Goal: Use online tool/utility: Utilize a website feature to perform a specific function

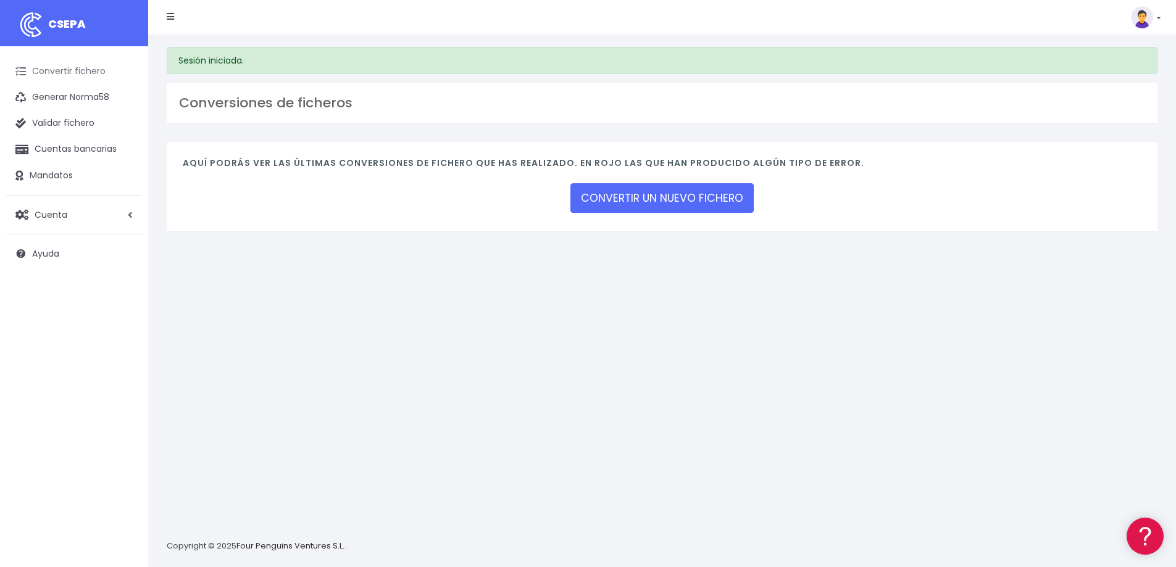
click at [66, 75] on link "Convertir fichero" at bounding box center [74, 72] width 136 height 26
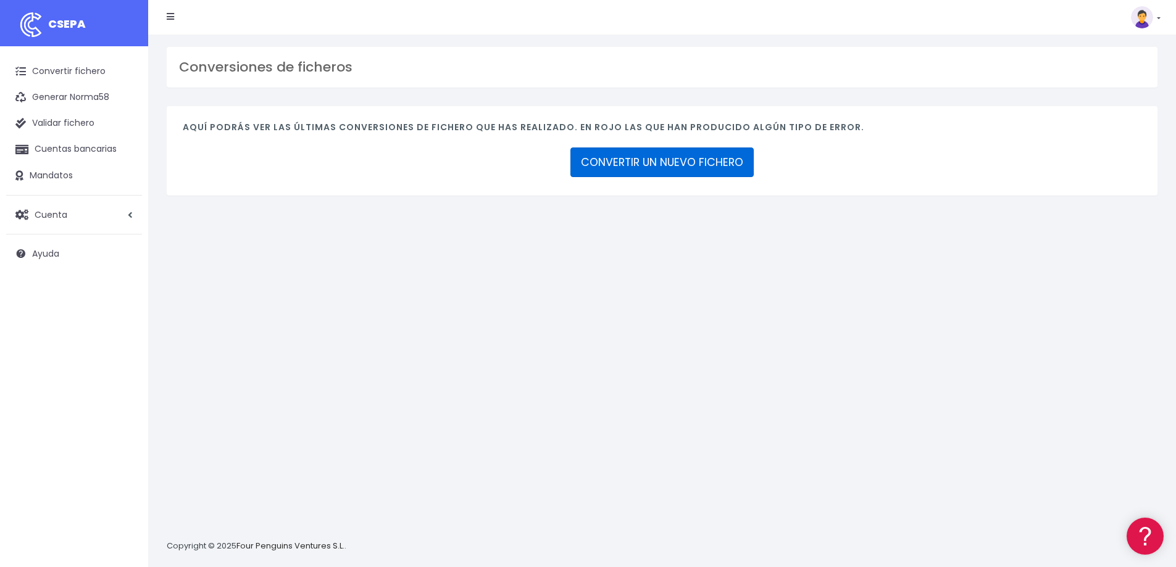
click at [688, 166] on link "CONVERTIR UN NUEVO FICHERO" at bounding box center [661, 163] width 183 height 30
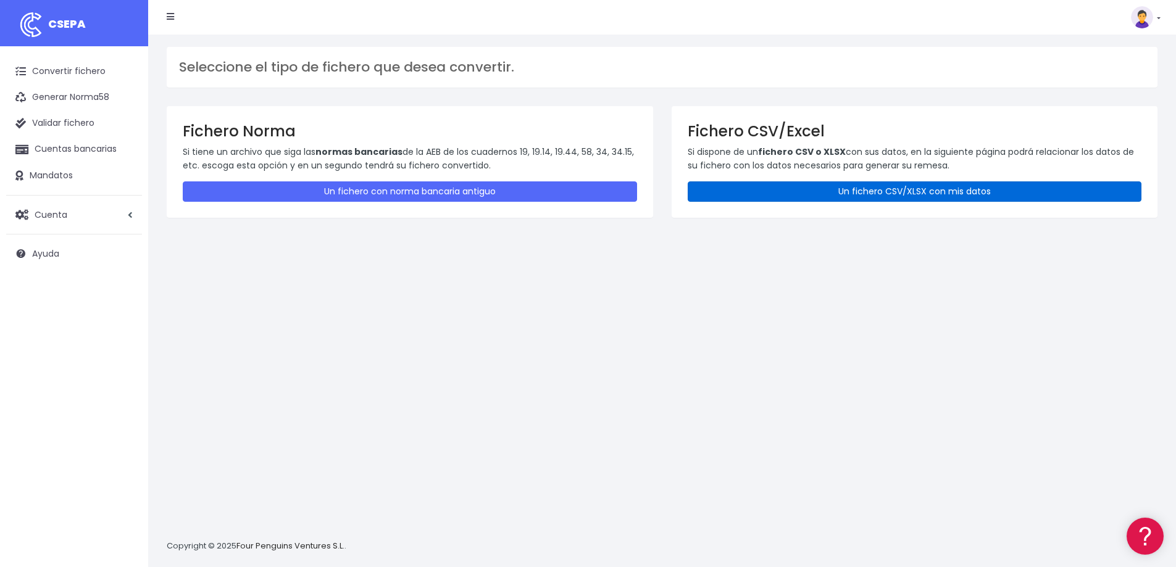
click at [910, 193] on link "Un fichero CSV/XLSX con mis datos" at bounding box center [915, 191] width 454 height 20
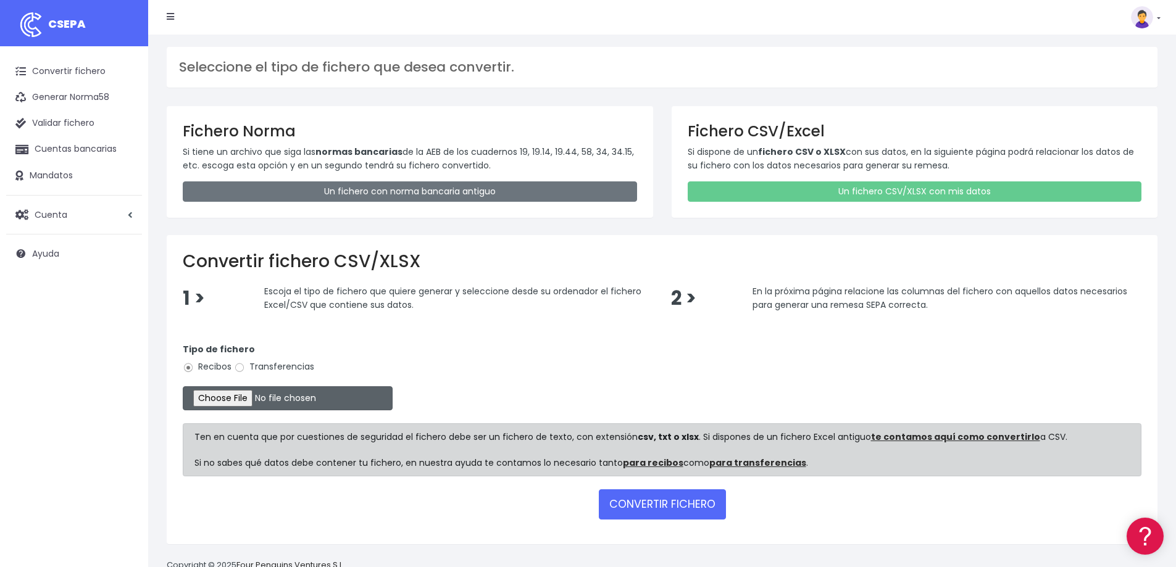
click at [238, 401] on input "file" at bounding box center [288, 398] width 210 height 24
click at [246, 368] on label "Transferencias" at bounding box center [274, 366] width 80 height 13
click at [245, 368] on input "Transferencias" at bounding box center [239, 367] width 11 height 11
radio input "true"
click at [247, 402] on input "file" at bounding box center [288, 398] width 210 height 24
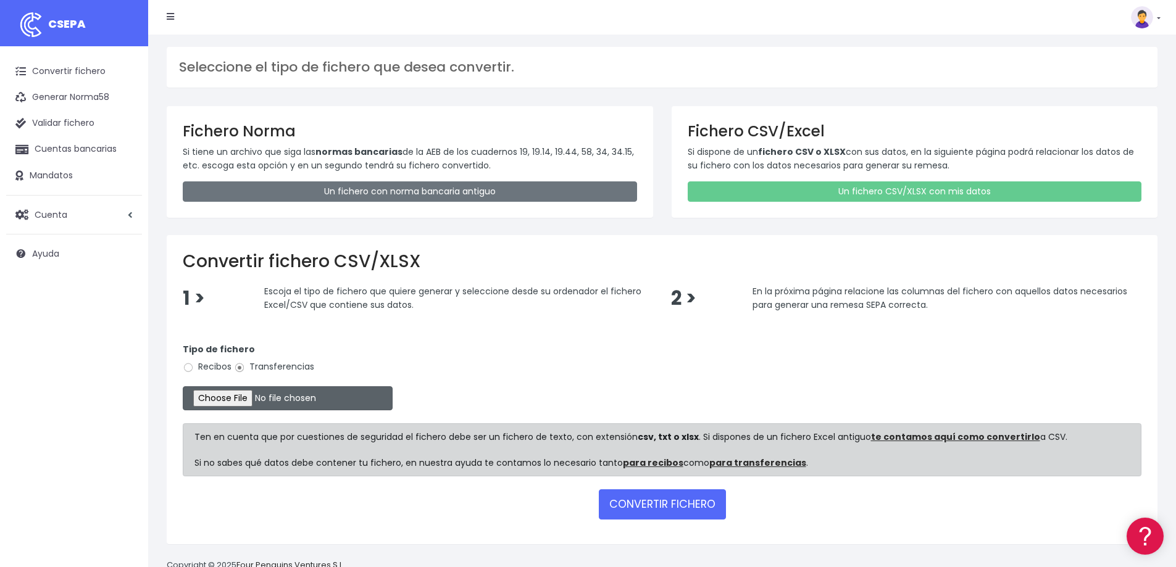
type input "C:\fakepath\[DATE].csv"
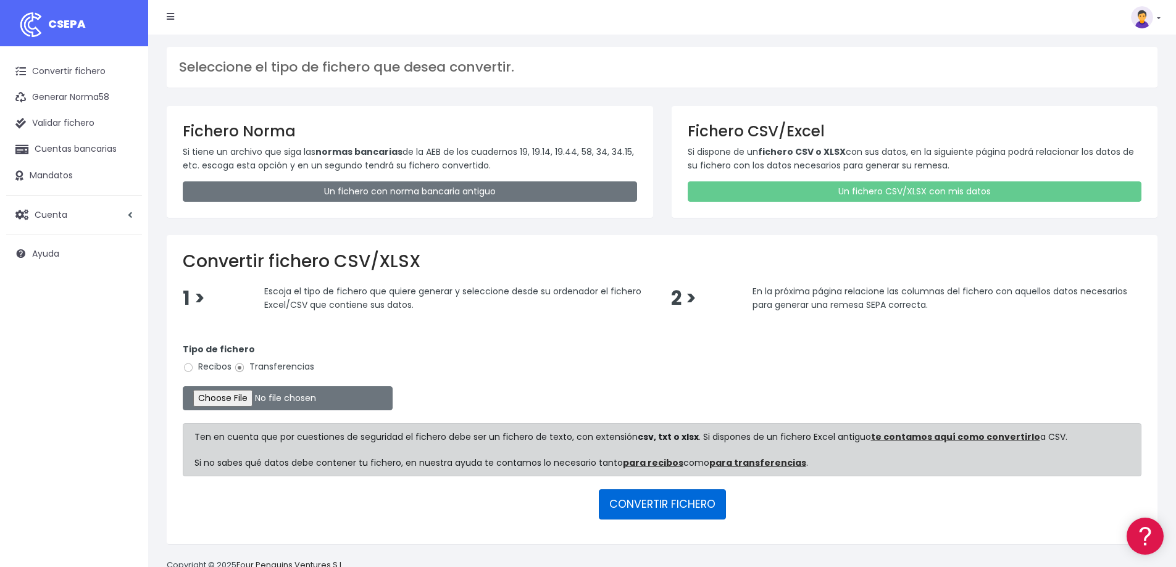
click at [644, 504] on button "CONVERTIR FICHERO" at bounding box center [662, 504] width 127 height 30
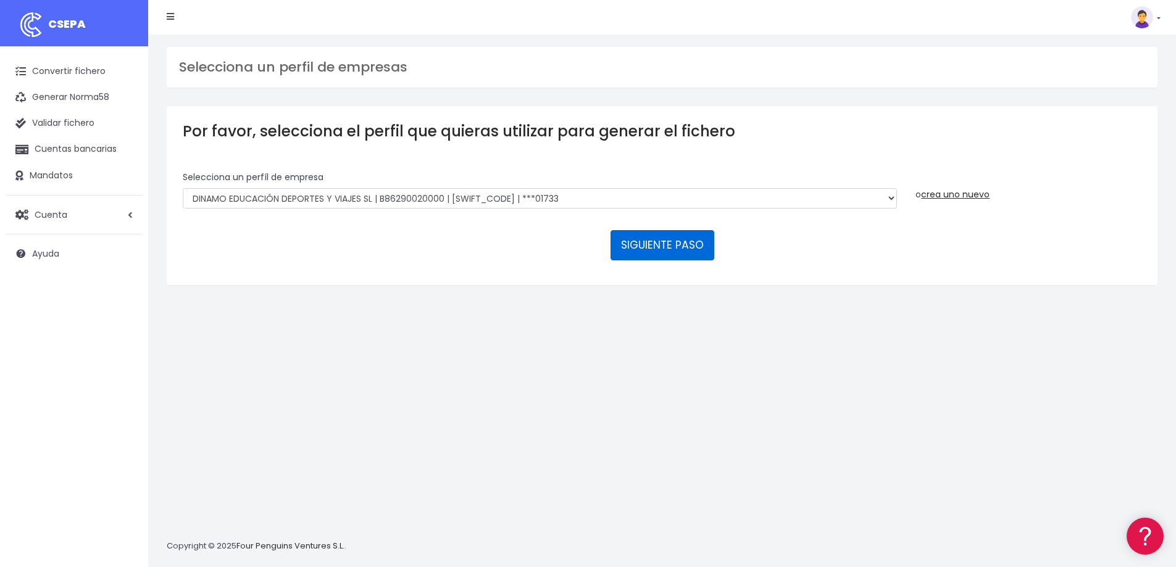
click at [634, 259] on button "SIGUIENTE PASO" at bounding box center [662, 245] width 104 height 30
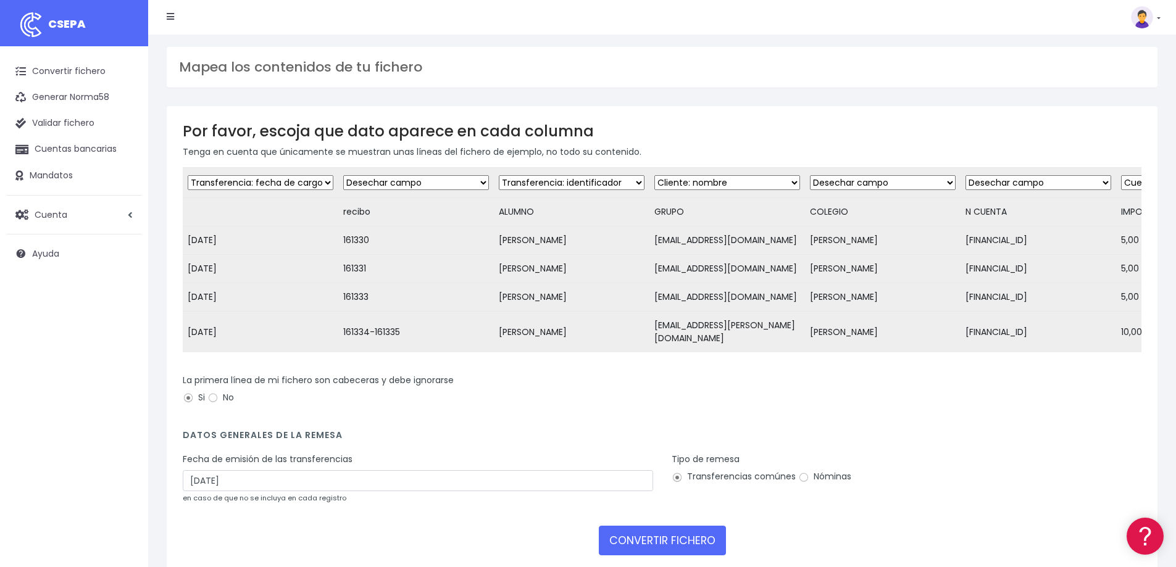
click at [476, 181] on select "Desechar campo Cliente: nombre Cliente: DNI Cliente: Email Cliente: referencia …" at bounding box center [416, 182] width 146 height 15
select select "reference"
click at [343, 175] on select "Desechar campo Cliente: nombre Cliente: DNI Cliente: Email Cliente: referencia …" at bounding box center [416, 182] width 146 height 15
click at [628, 184] on select "Desechar campo Cliente: nombre Cliente: DNI Cliente: Email Cliente: referencia …" at bounding box center [572, 182] width 146 height 15
select select "creditor"
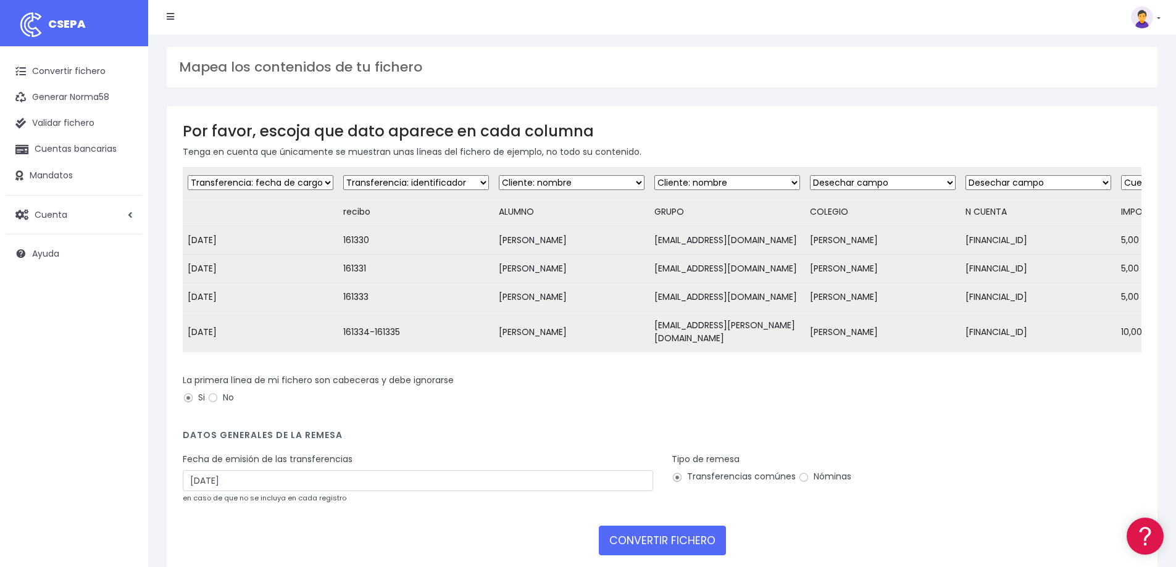
click at [499, 175] on select "Desechar campo Cliente: nombre Cliente: DNI Cliente: Email Cliente: referencia …" at bounding box center [572, 182] width 146 height 15
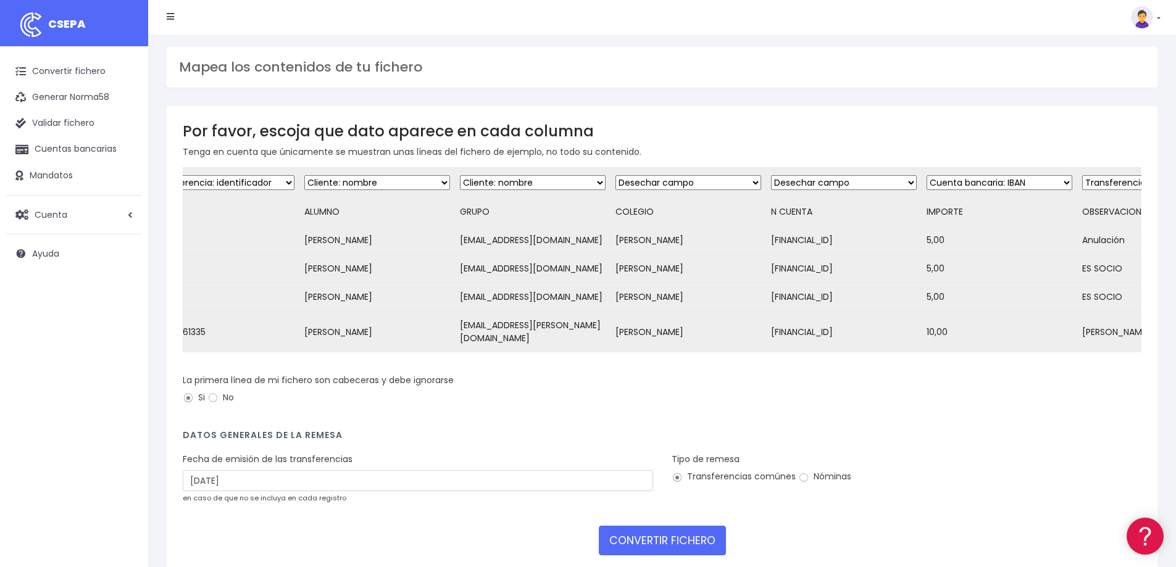
scroll to position [0, 211]
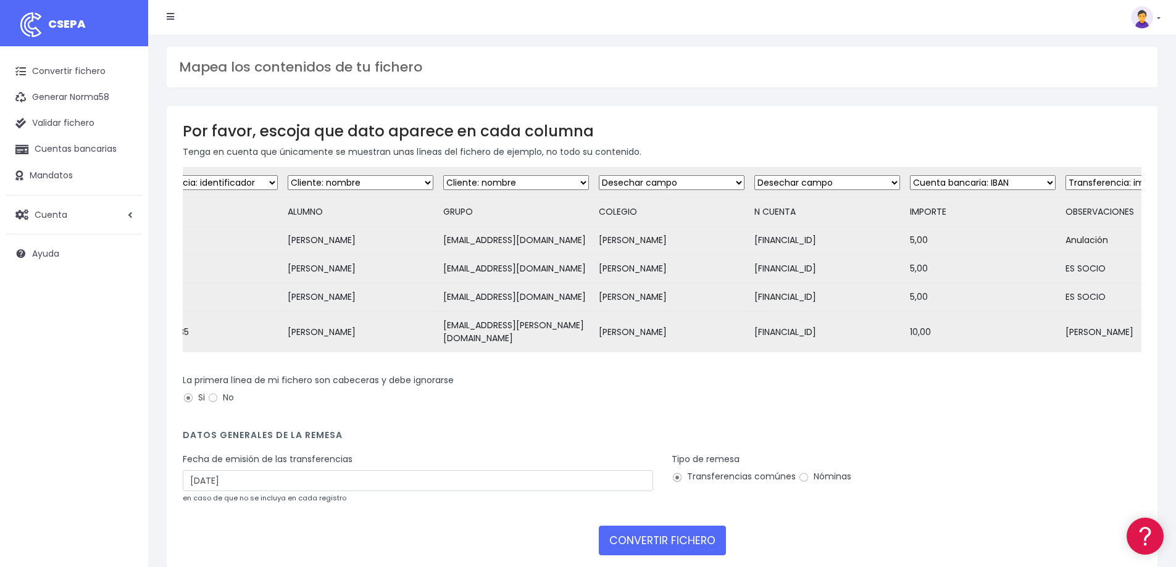
click at [578, 181] on select "Desechar campo Cliente: nombre Cliente: DNI Cliente: Email Cliente: referencia …" at bounding box center [516, 182] width 146 height 15
select select "dismiss"
click at [443, 175] on select "Desechar campo Cliente: nombre Cliente: DNI Cliente: Email Cliente: referencia …" at bounding box center [516, 182] width 146 height 15
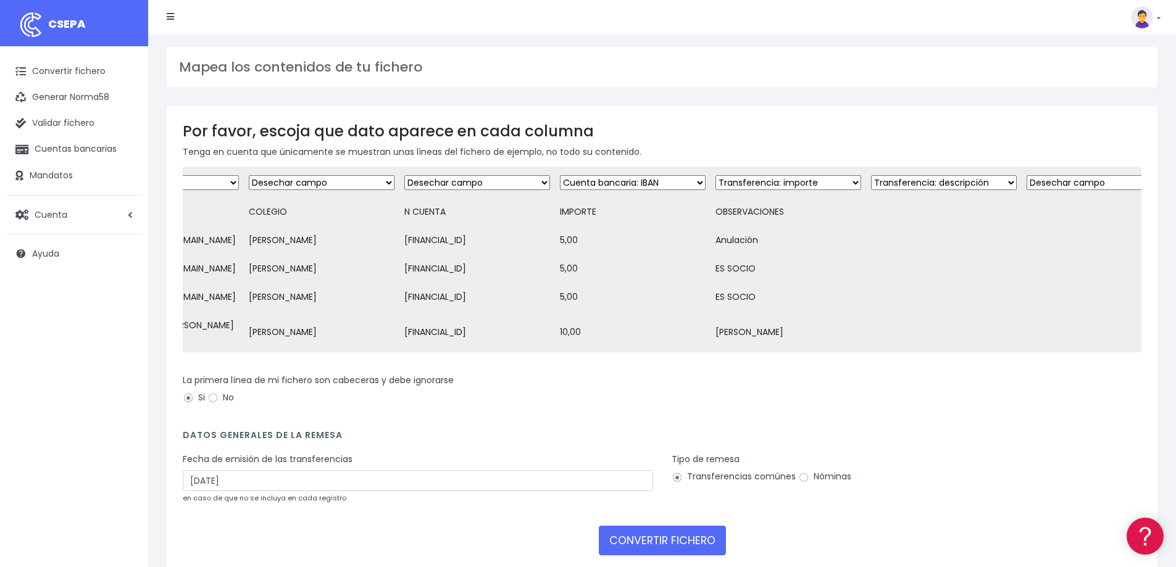
scroll to position [0, 633]
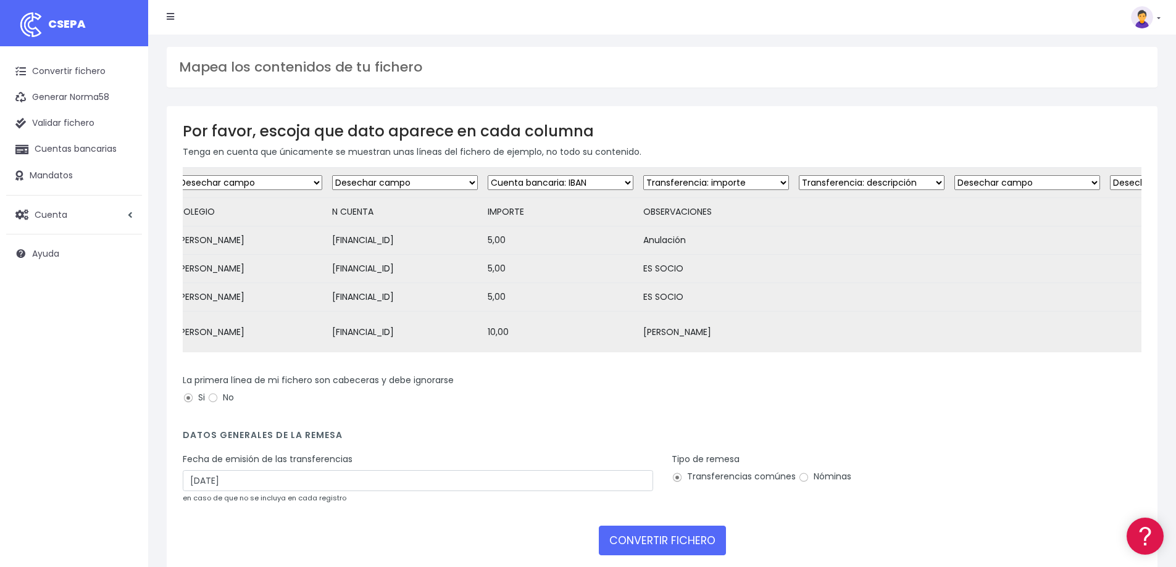
click at [478, 180] on select "Desechar campo Cliente: nombre Cliente: DNI Cliente: Email Cliente: referencia …" at bounding box center [405, 182] width 146 height 15
select select "iban"
click at [344, 175] on select "Desechar campo Cliente: nombre Cliente: DNI Cliente: Email Cliente: referencia …" at bounding box center [405, 182] width 146 height 15
click at [630, 180] on select "Desechar campo Cliente: nombre Cliente: DNI Cliente: Email Cliente: referencia …" at bounding box center [561, 182] width 146 height 15
select select "amount"
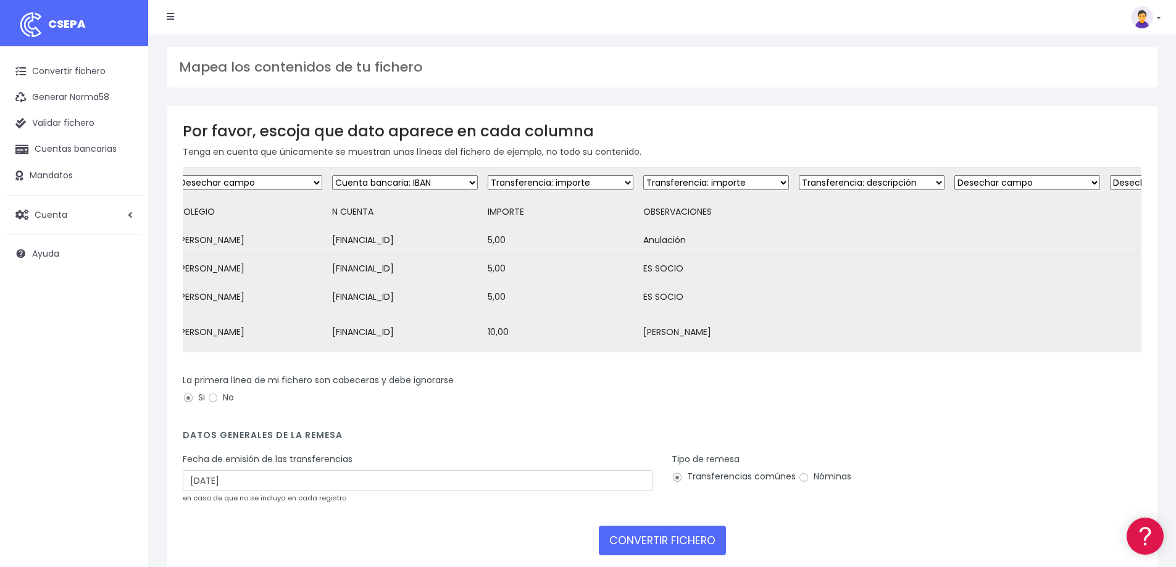
click at [497, 175] on select "Desechar campo Cliente: nombre Cliente: DNI Cliente: Email Cliente: referencia …" at bounding box center [561, 182] width 146 height 15
click at [789, 182] on select "Desechar campo Cliente: nombre Cliente: DNI Cliente: Email Cliente: referencia …" at bounding box center [716, 182] width 146 height 15
select select "dismiss"
click at [651, 175] on select "Desechar campo Cliente: nombre Cliente: DNI Cliente: Email Cliente: referencia …" at bounding box center [716, 182] width 146 height 15
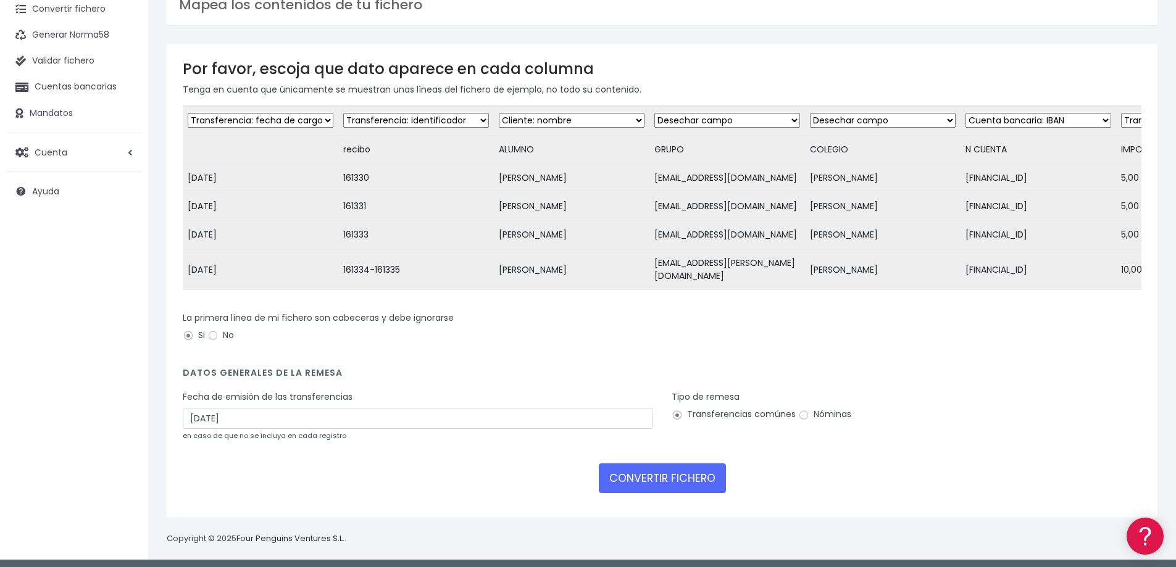
scroll to position [63, 0]
click at [638, 475] on button "CONVERTIR FICHERO" at bounding box center [662, 478] width 127 height 30
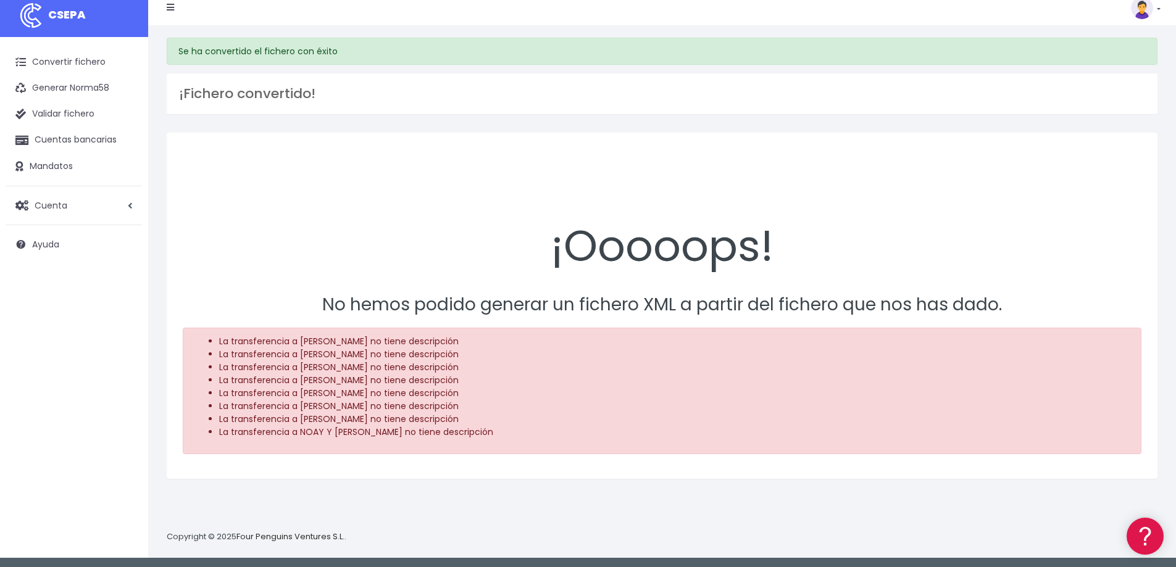
scroll to position [12, 0]
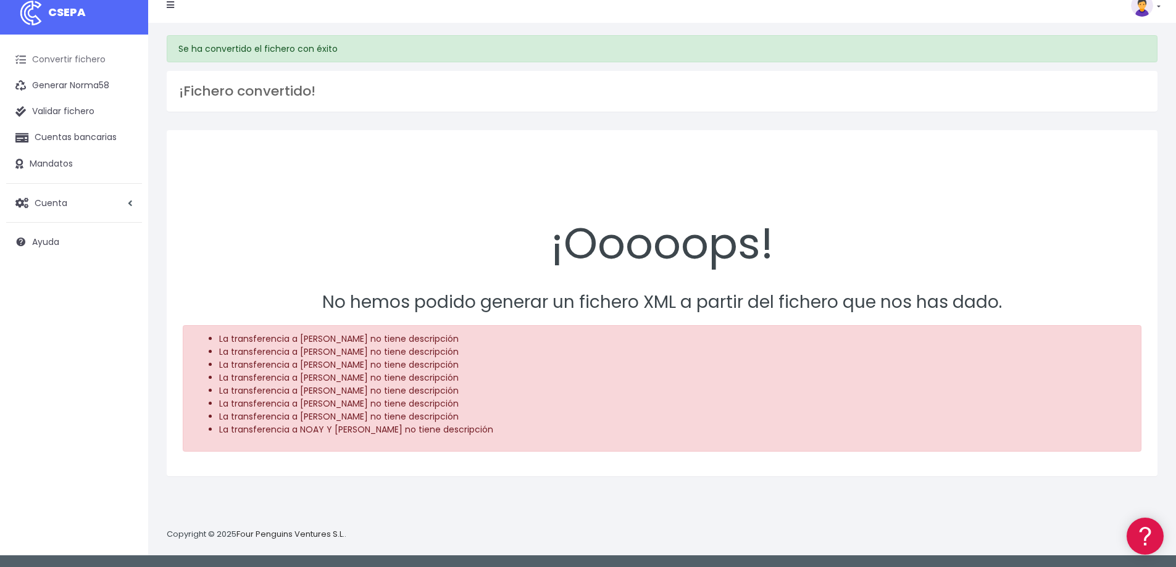
click at [89, 61] on link "Convertir fichero" at bounding box center [74, 60] width 136 height 26
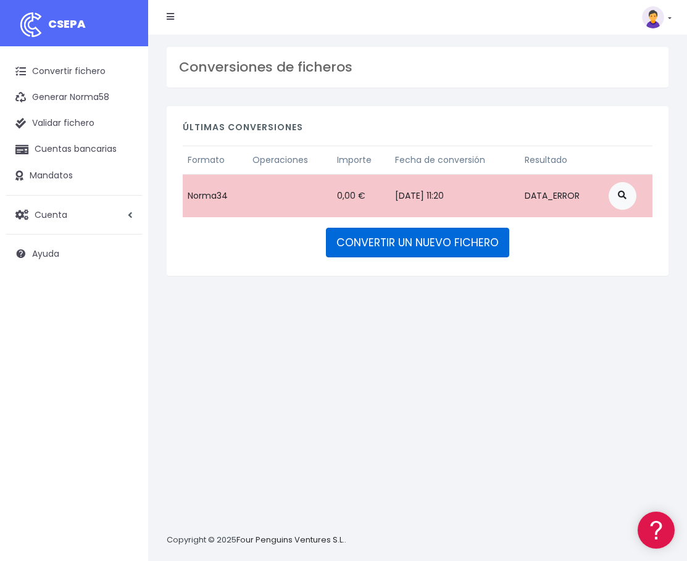
click at [404, 246] on link "CONVERTIR UN NUEVO FICHERO" at bounding box center [417, 243] width 183 height 30
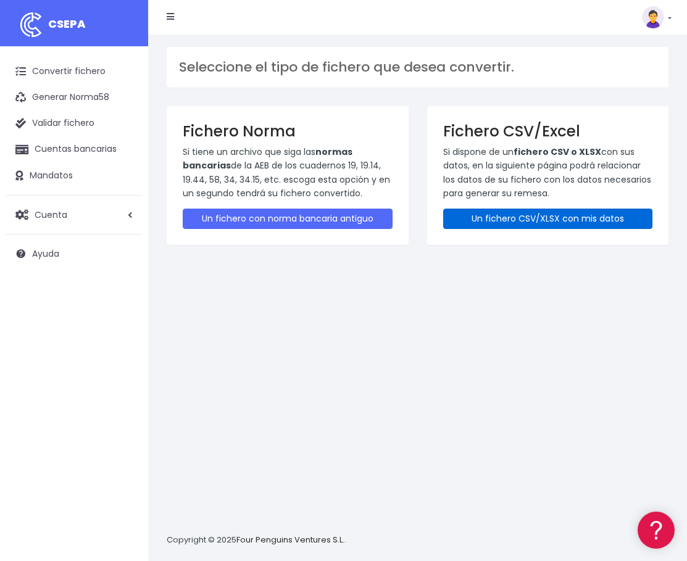
click at [561, 222] on link "Un fichero CSV/XLSX con mis datos" at bounding box center [548, 219] width 210 height 20
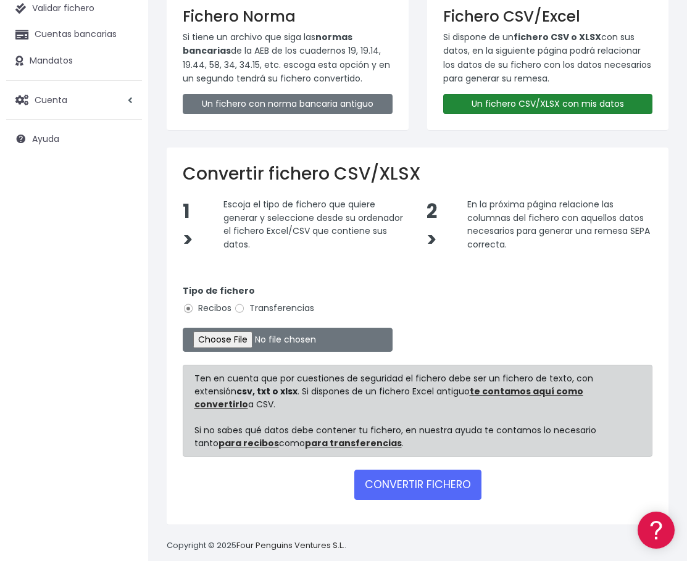
scroll to position [119, 0]
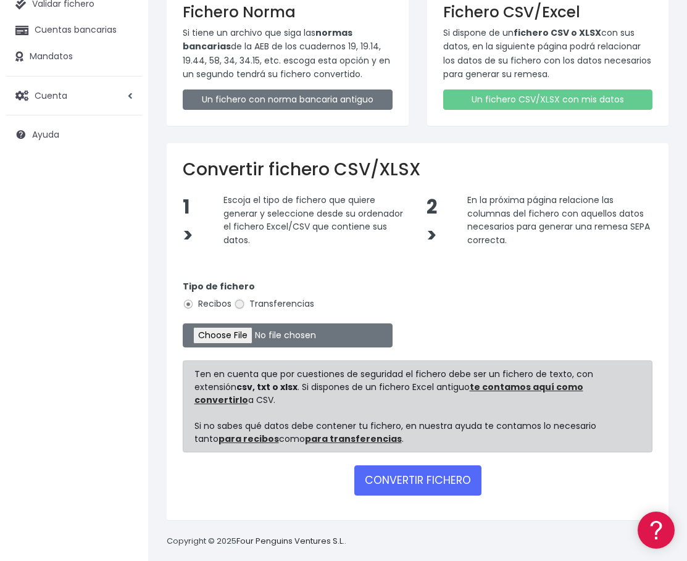
click at [239, 305] on input "Transferencias" at bounding box center [239, 304] width 11 height 11
radio input "true"
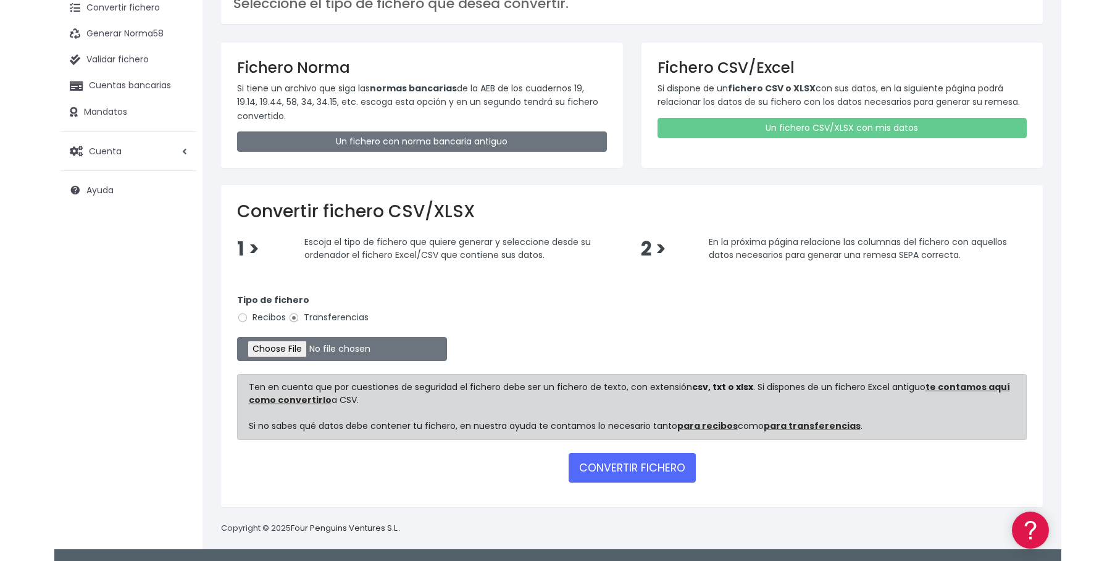
scroll to position [37, 0]
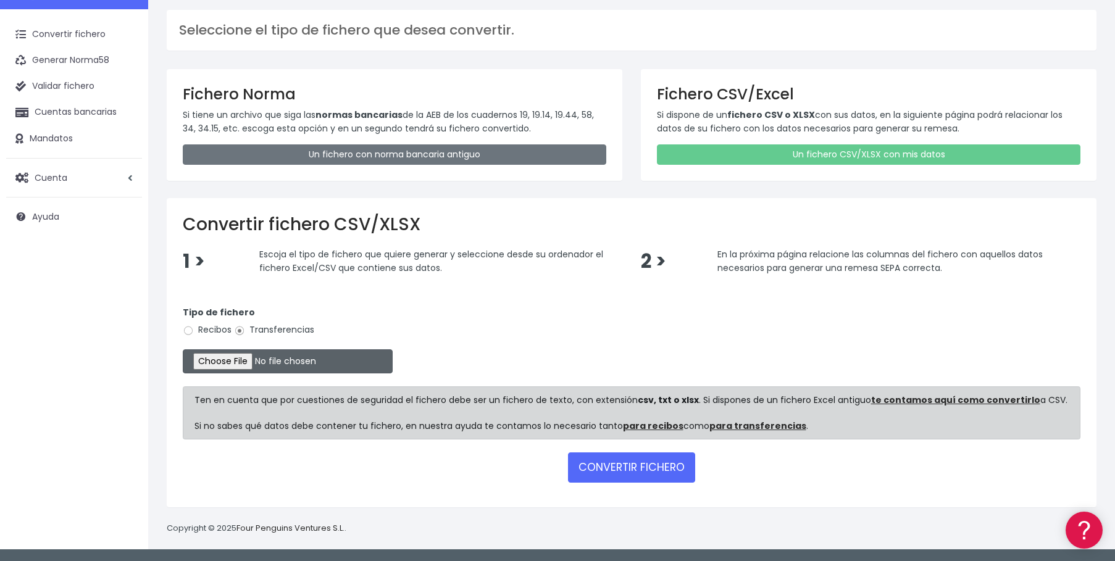
click at [253, 359] on input "file" at bounding box center [288, 361] width 210 height 24
type input "C:\fakepath\OCT2.csv"
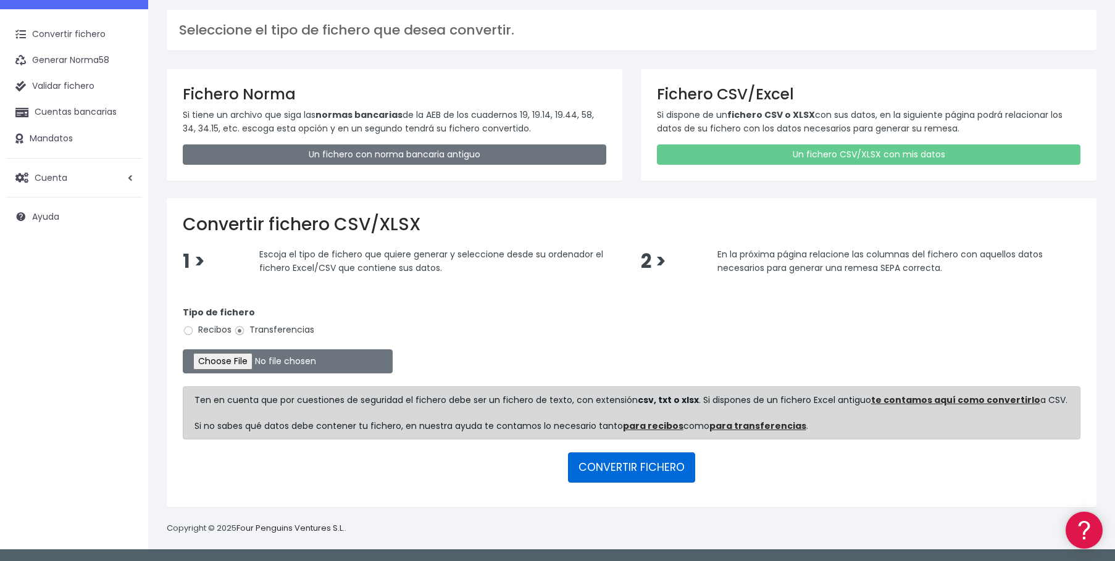
click at [639, 470] on button "CONVERTIR FICHERO" at bounding box center [631, 467] width 127 height 30
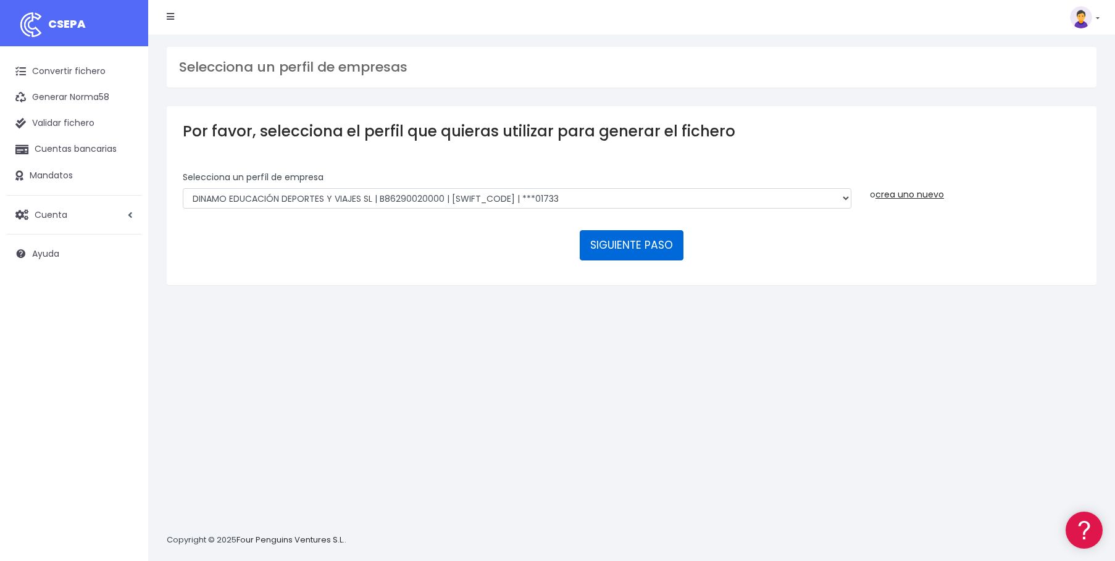
click at [625, 246] on button "SIGUIENTE PASO" at bounding box center [632, 245] width 104 height 30
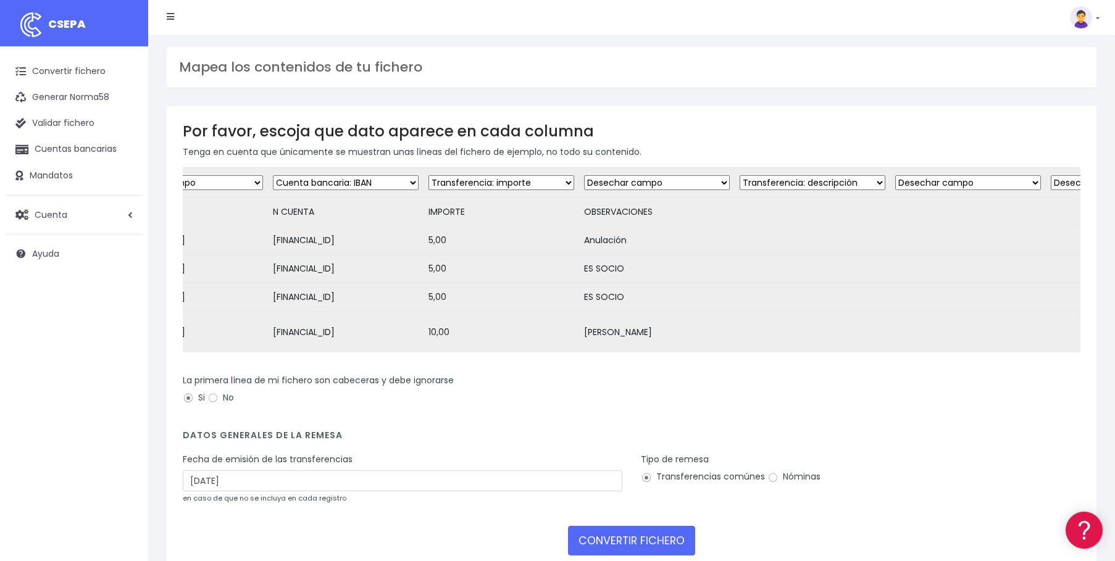
scroll to position [0, 797]
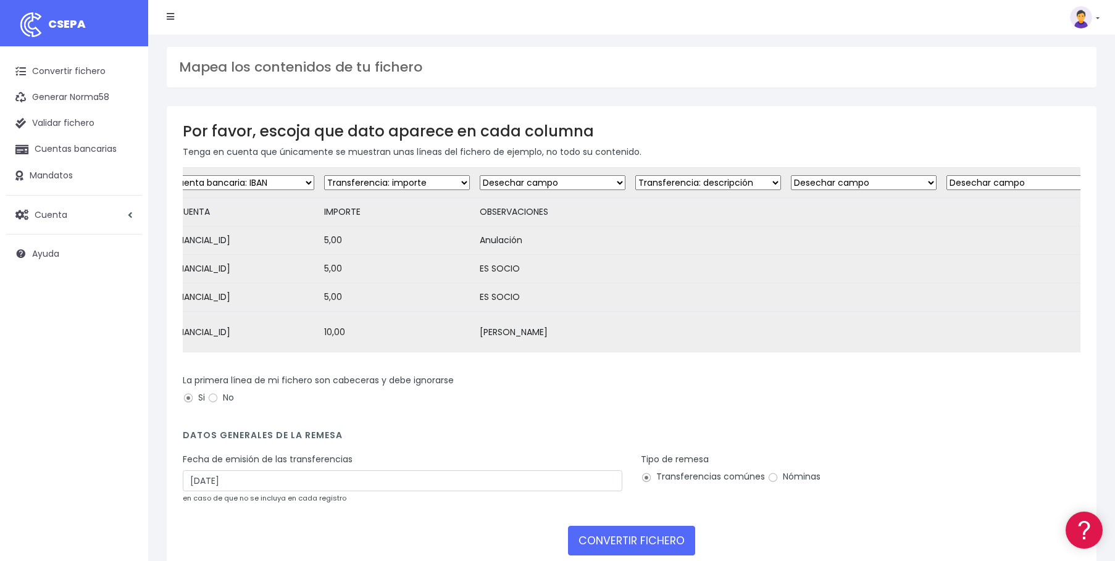
click at [625, 186] on select "Desechar campo Cliente: nombre Cliente: DNI Cliente: Email Cliente: referencia …" at bounding box center [553, 182] width 146 height 15
select select "description"
click at [488, 175] on select "Desechar campo Cliente: nombre Cliente: DNI Cliente: Email Cliente: referencia …" at bounding box center [553, 182] width 146 height 15
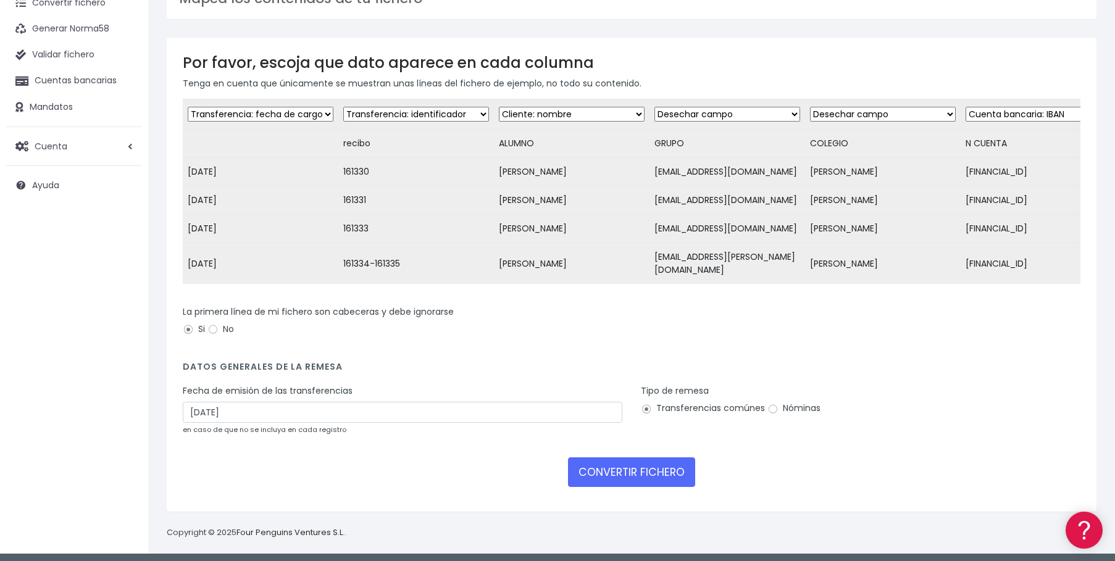
scroll to position [69, 0]
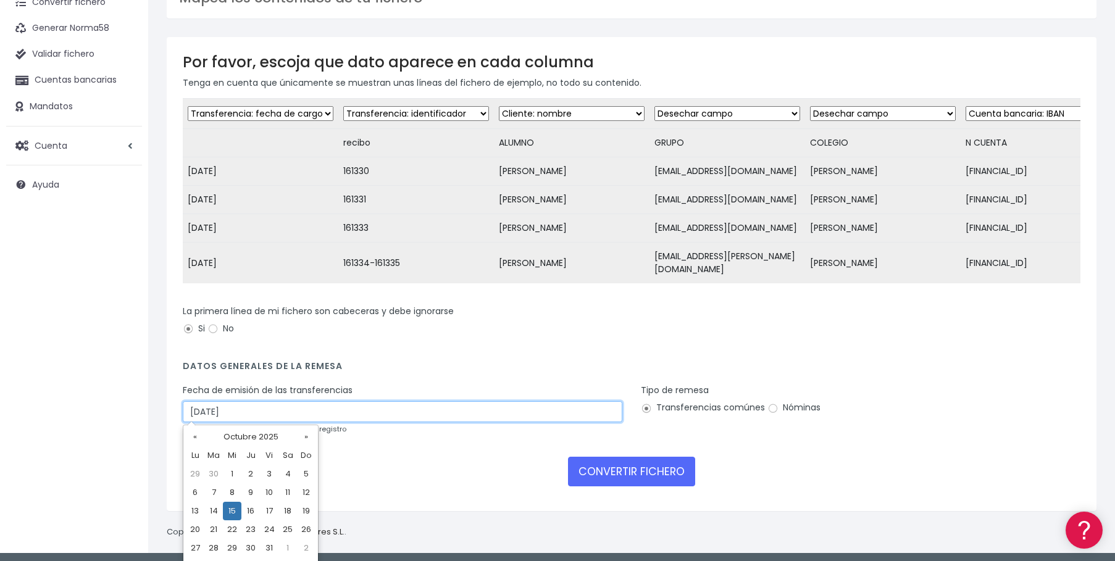
click at [305, 411] on input "15/10/2025" at bounding box center [402, 411] width 439 height 21
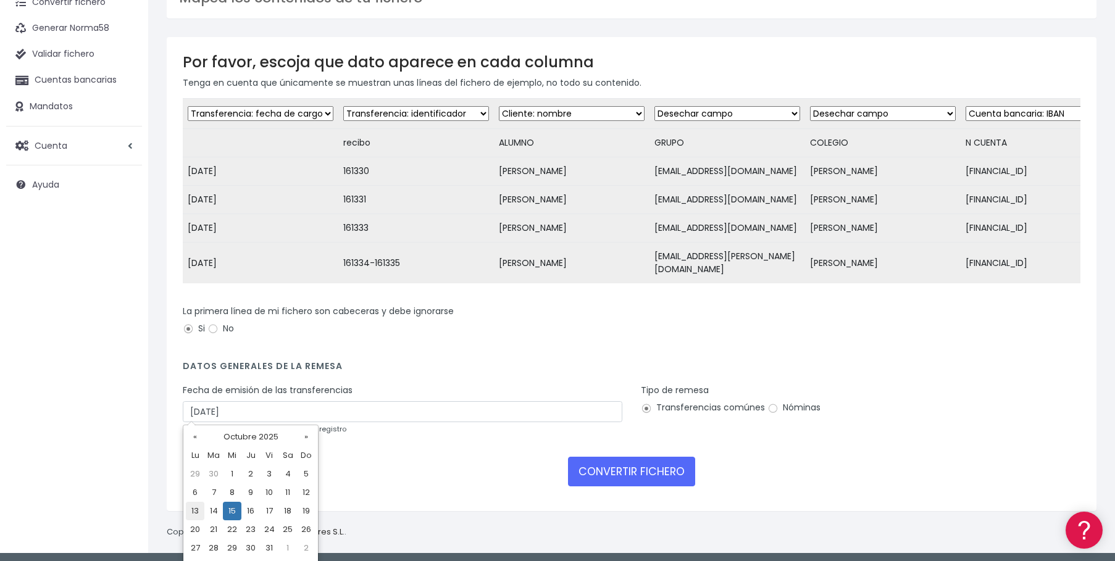
click at [191, 511] on td "13" at bounding box center [195, 511] width 19 height 19
type input "13/10/2025"
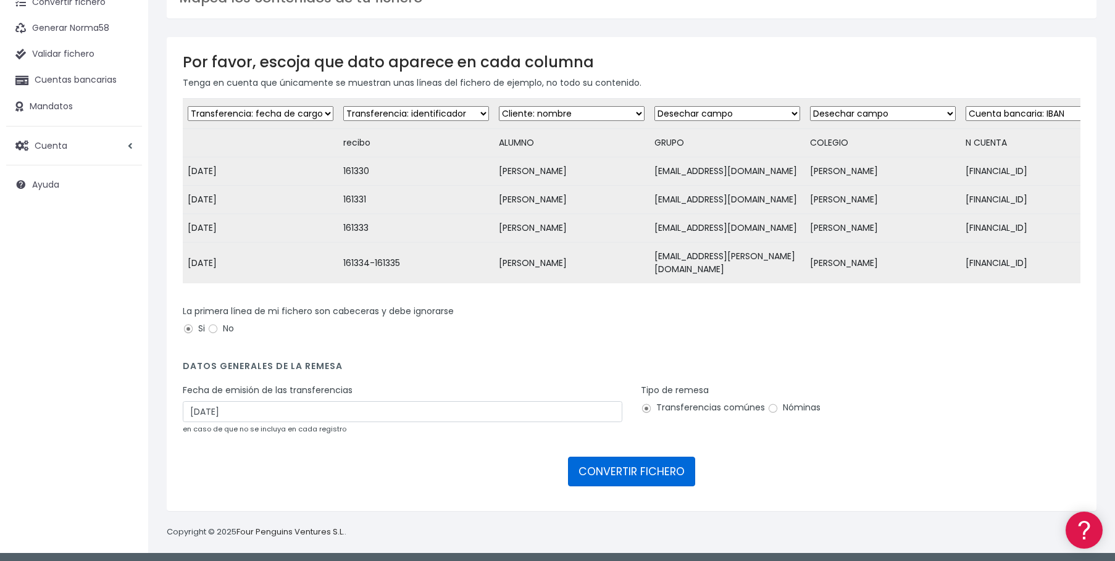
click at [657, 476] on button "CONVERTIR FICHERO" at bounding box center [631, 472] width 127 height 30
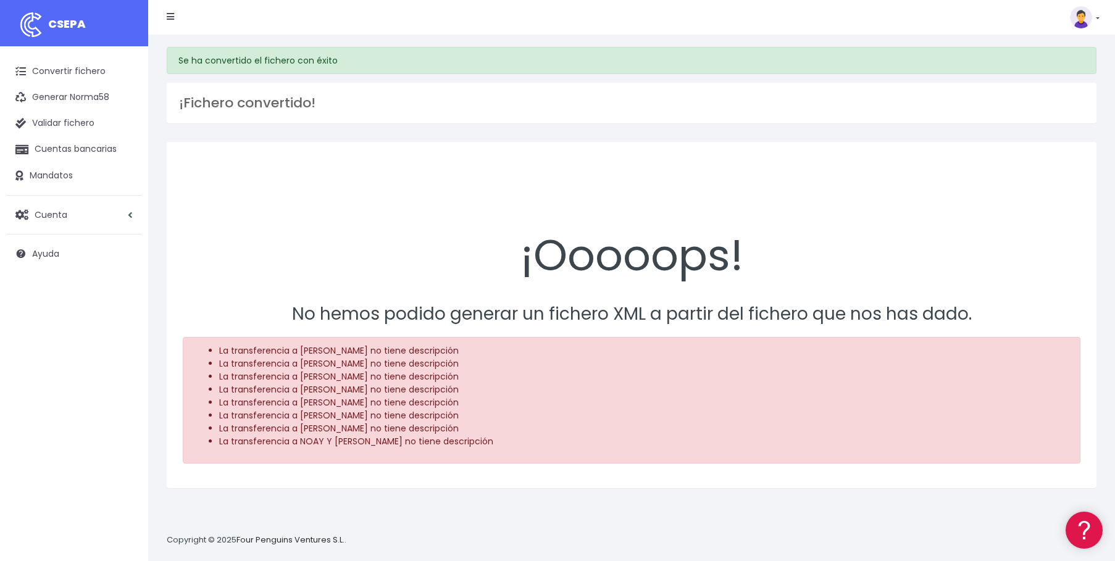
scroll to position [12, 0]
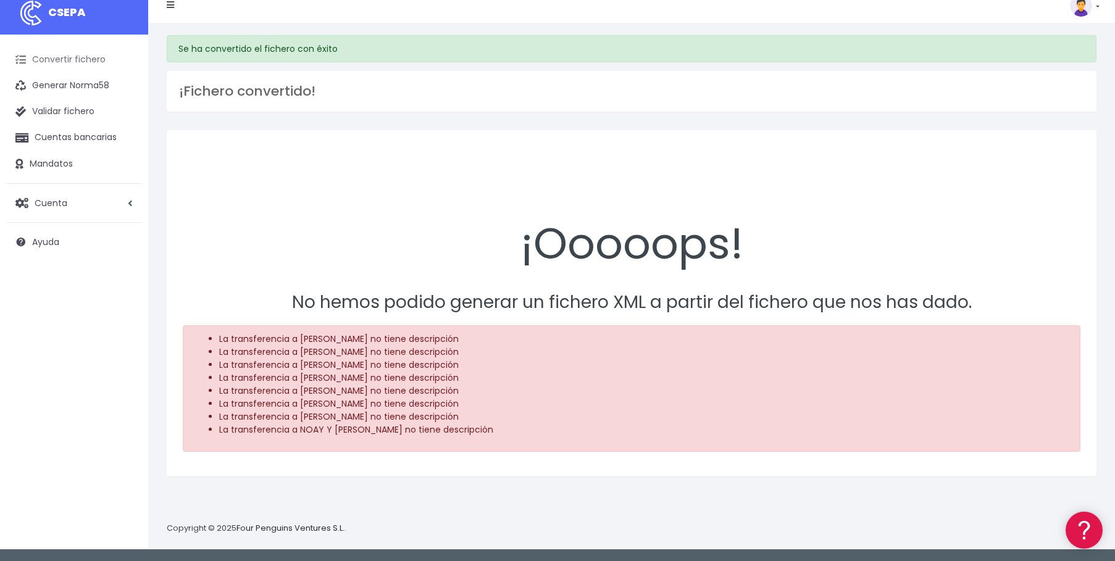
click at [65, 62] on link "Convertir fichero" at bounding box center [74, 60] width 136 height 26
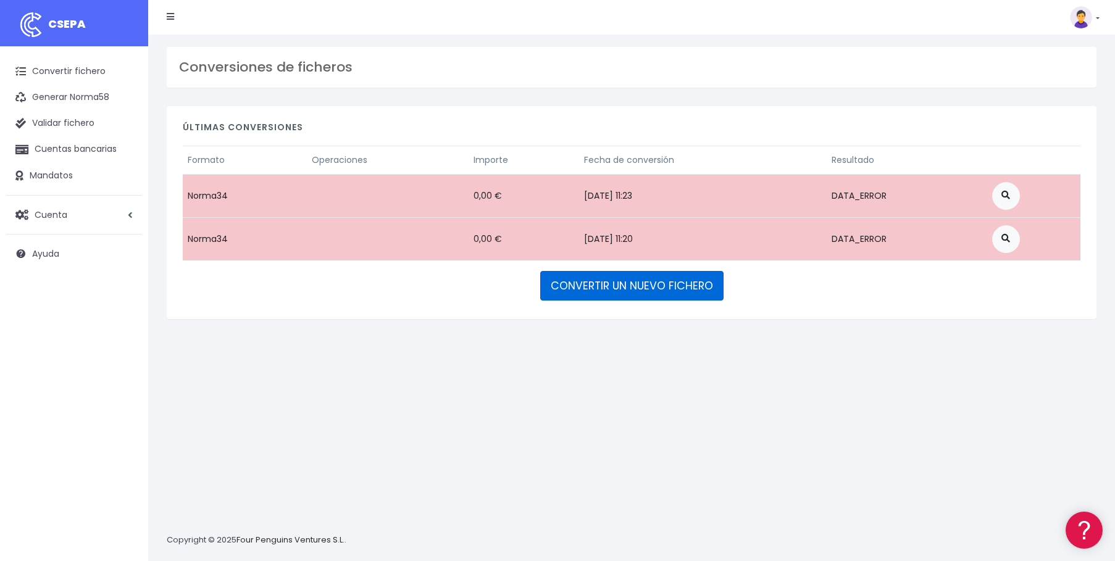
click at [665, 285] on link "CONVERTIR UN NUEVO FICHERO" at bounding box center [631, 286] width 183 height 30
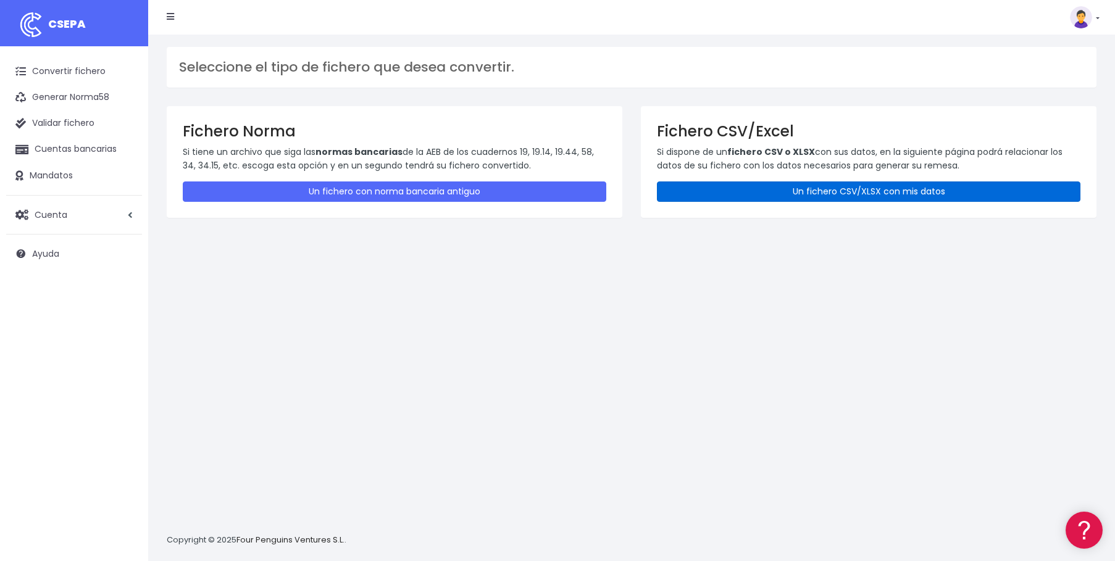
click at [863, 192] on link "Un fichero CSV/XLSX con mis datos" at bounding box center [868, 191] width 423 height 20
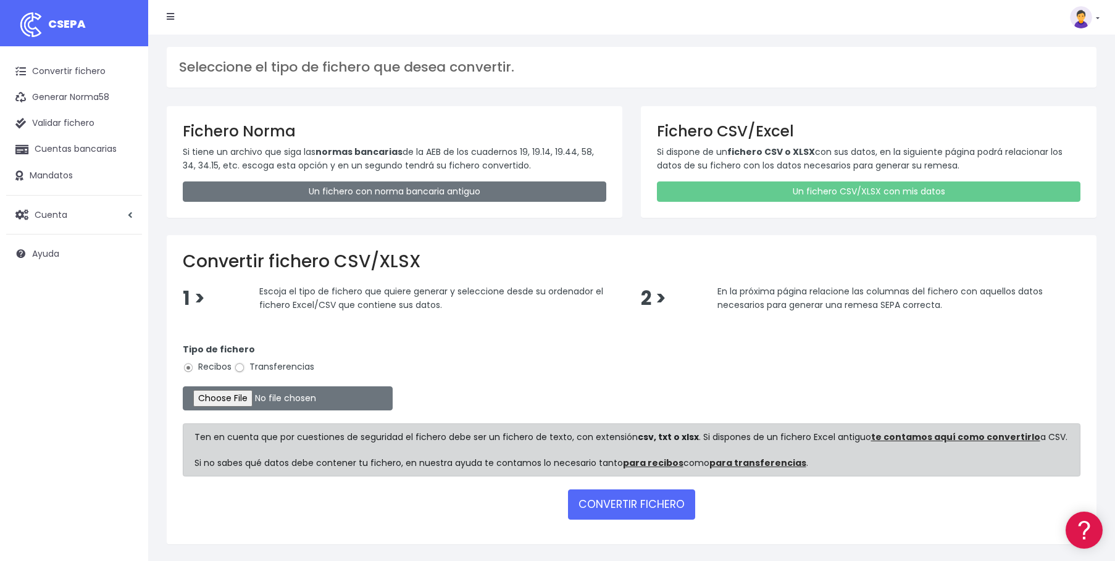
click at [243, 367] on input "Transferencias" at bounding box center [239, 367] width 11 height 11
radio input "true"
click at [259, 401] on input "file" at bounding box center [288, 398] width 210 height 24
type input "C:\fakepath\[DATE].csv"
click at [659, 510] on button "CONVERTIR FICHERO" at bounding box center [631, 504] width 127 height 30
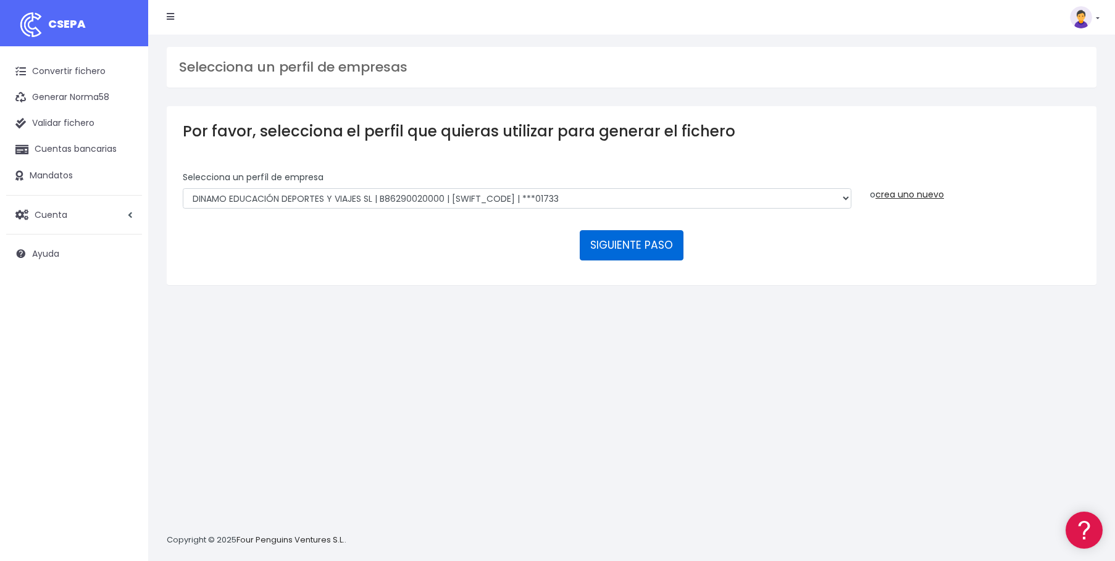
click at [631, 253] on button "SIGUIENTE PASO" at bounding box center [632, 245] width 104 height 30
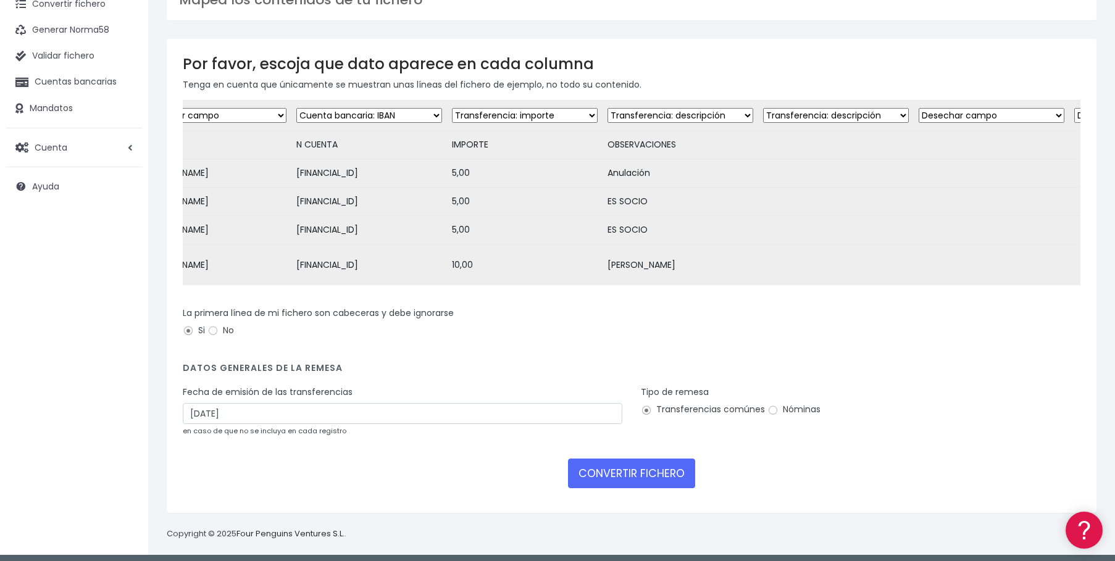
scroll to position [69, 0]
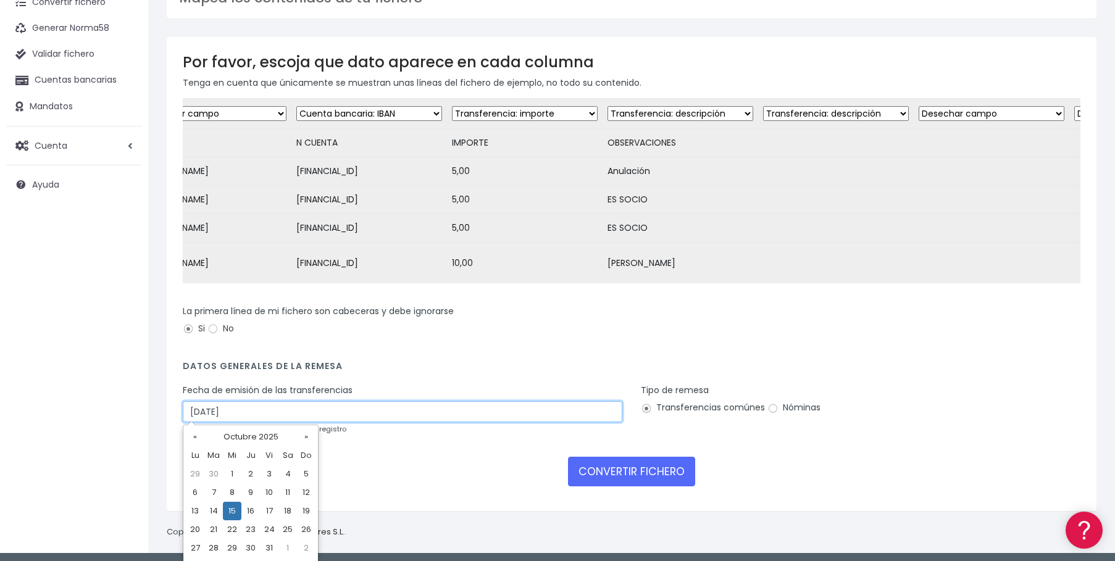
click at [372, 404] on input "15/10/2025" at bounding box center [402, 411] width 439 height 21
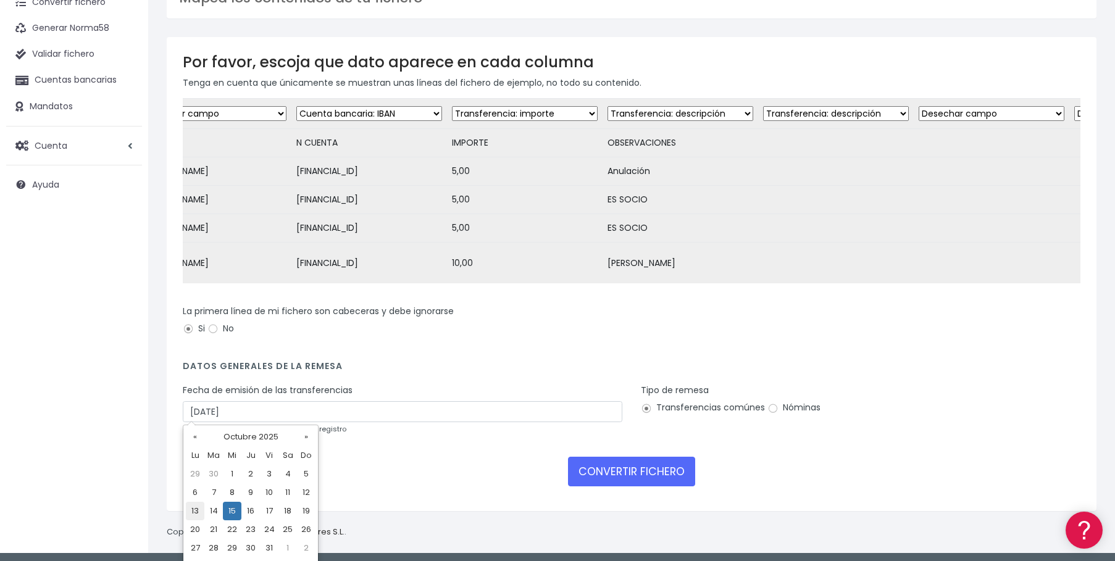
click at [195, 512] on td "13" at bounding box center [195, 511] width 19 height 19
type input "13/10/2025"
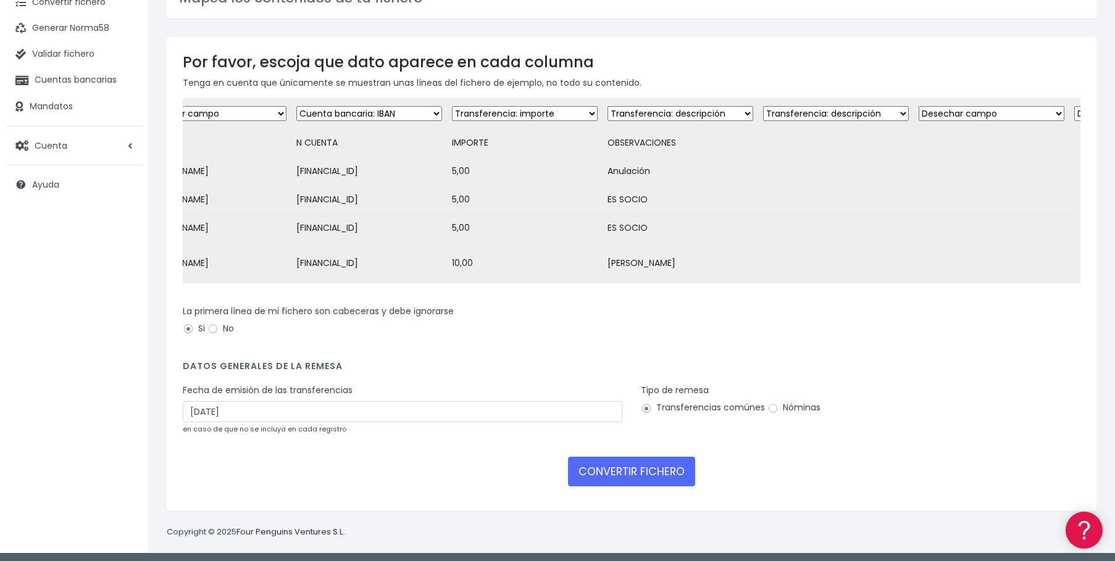
click at [907, 113] on select "Desechar campo Cliente: nombre Cliente: DNI Cliente: Email Cliente: referencia …" at bounding box center [836, 113] width 146 height 15
select select "dismiss"
click at [769, 106] on select "Desechar campo Cliente: nombre Cliente: DNI Cliente: Email Cliente: referencia …" at bounding box center [836, 113] width 146 height 15
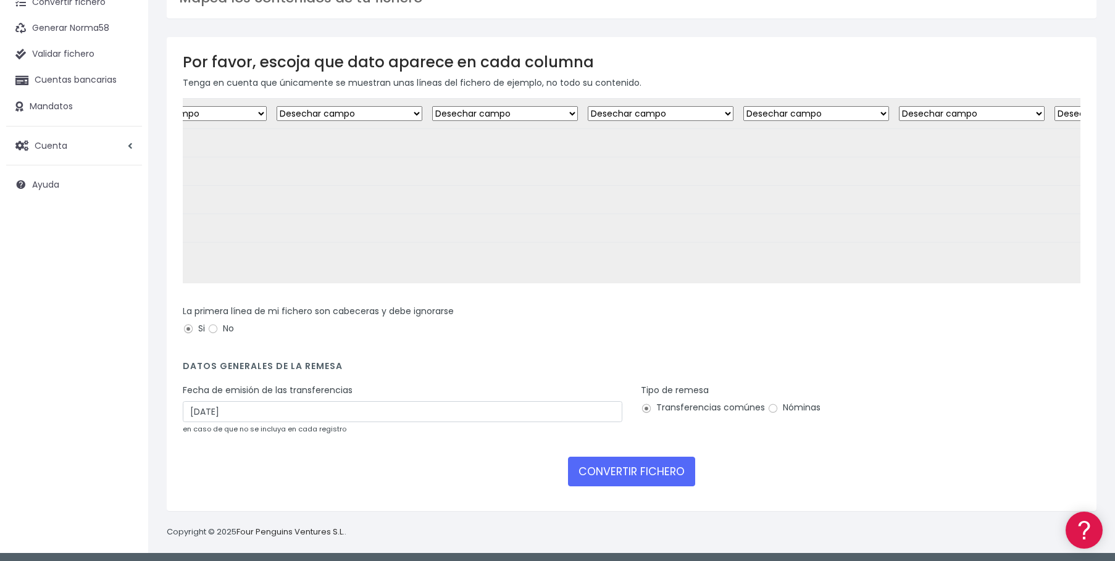
scroll to position [0, 0]
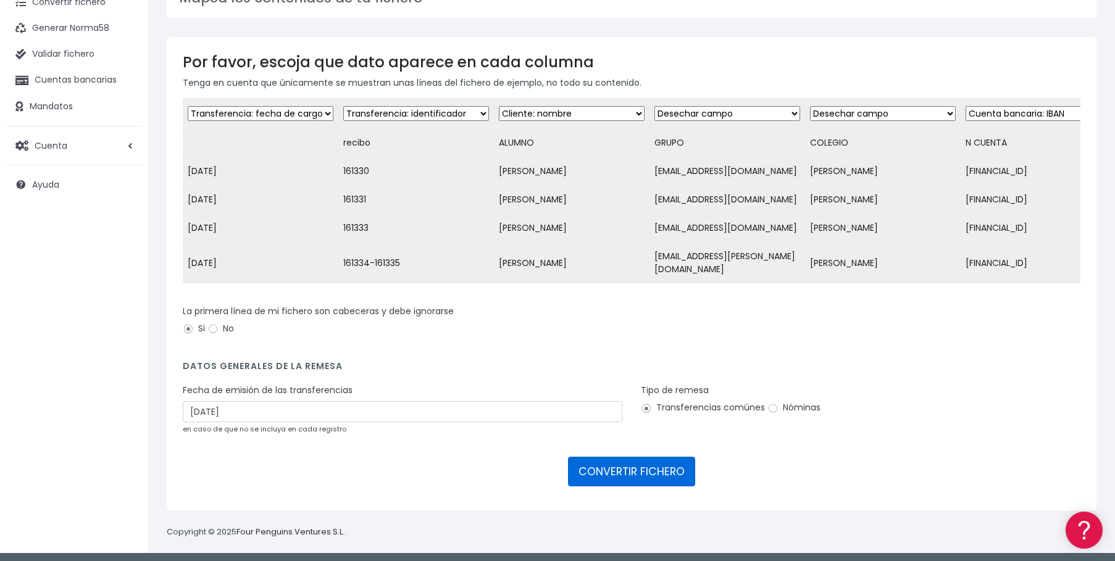
click at [615, 468] on button "CONVERTIR FICHERO" at bounding box center [631, 472] width 127 height 30
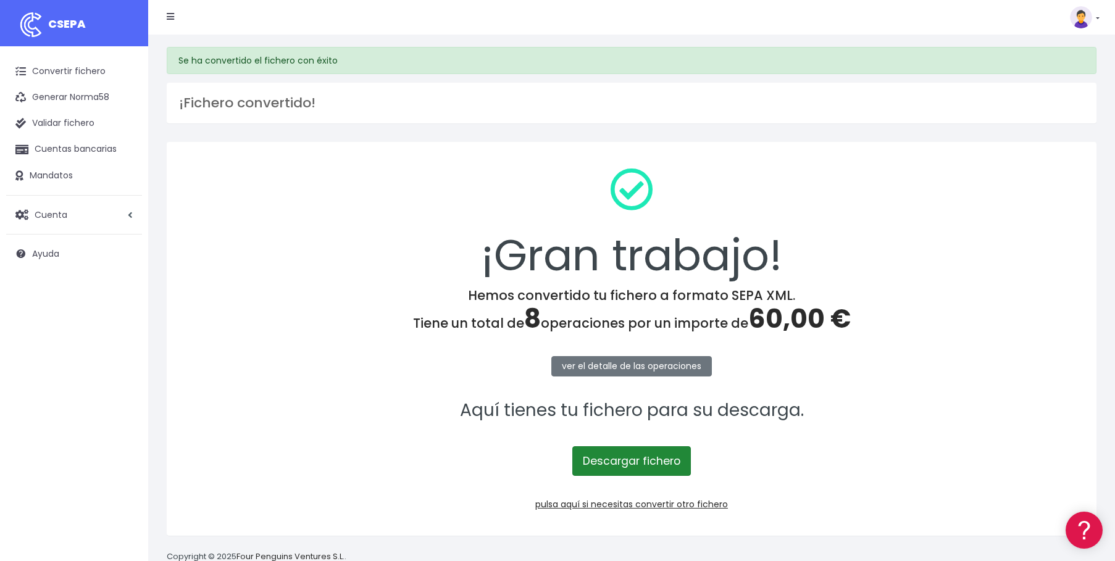
click at [670, 459] on link "Descargar fichero" at bounding box center [631, 461] width 119 height 30
